Goal: Task Accomplishment & Management: Complete application form

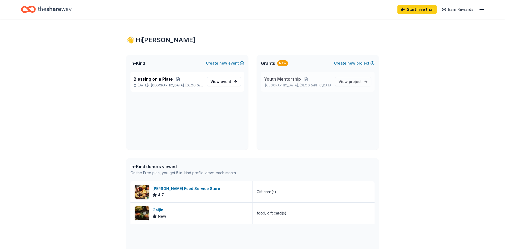
click at [297, 79] on span "Youth Mentorship" at bounding box center [282, 79] width 37 height 6
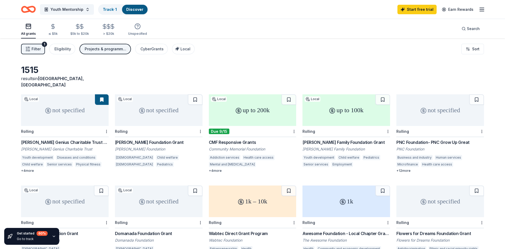
click at [317, 139] on div "Topfer Family Foundation Grant" at bounding box center [347, 142] width 88 height 6
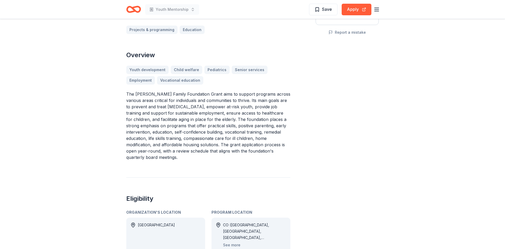
scroll to position [134, 0]
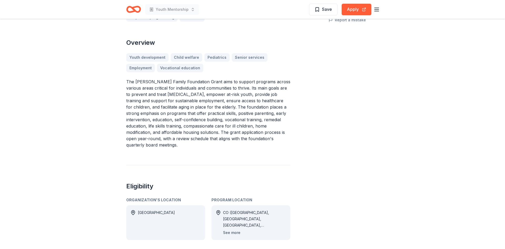
click at [238, 229] on button "See more" at bounding box center [231, 232] width 17 height 6
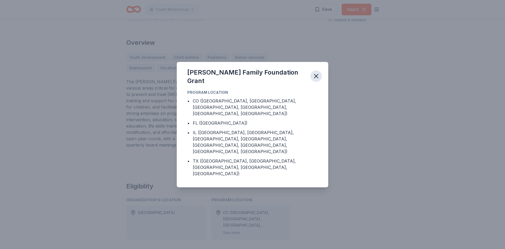
click at [314, 80] on icon "button" at bounding box center [316, 75] width 7 height 7
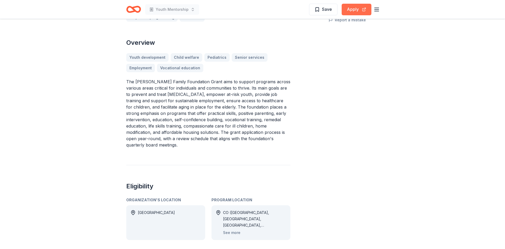
click at [354, 11] on button "Apply" at bounding box center [357, 10] width 30 height 12
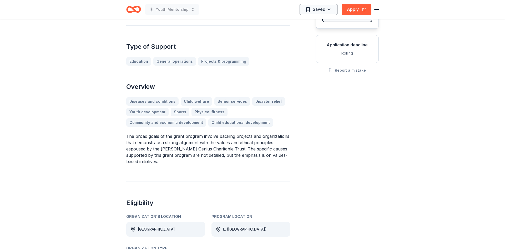
scroll to position [83, 0]
click at [355, 8] on button "Apply" at bounding box center [357, 10] width 30 height 12
